Goal: Information Seeking & Learning: Learn about a topic

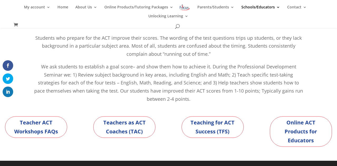
scroll to position [85, 0]
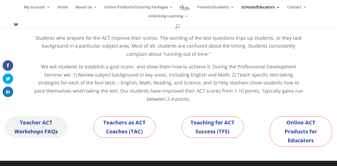
click at [40, 128] on link "Teacher ACT Workshops FAQs" at bounding box center [36, 127] width 62 height 22
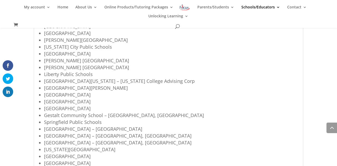
scroll to position [714, 0]
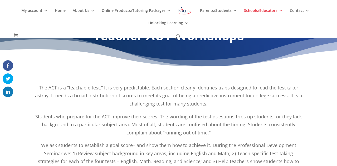
scroll to position [79, 0]
